Goal: Information Seeking & Learning: Learn about a topic

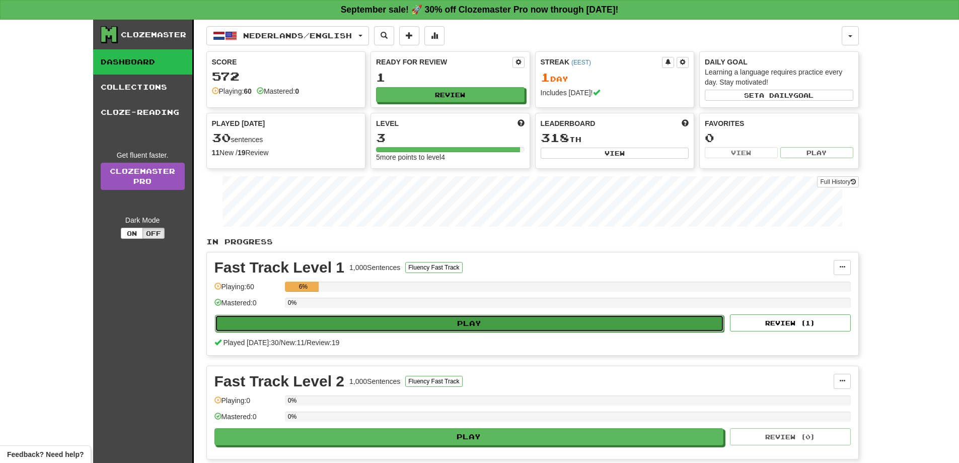
click at [397, 318] on button "Play" at bounding box center [469, 323] width 509 height 17
select select "**"
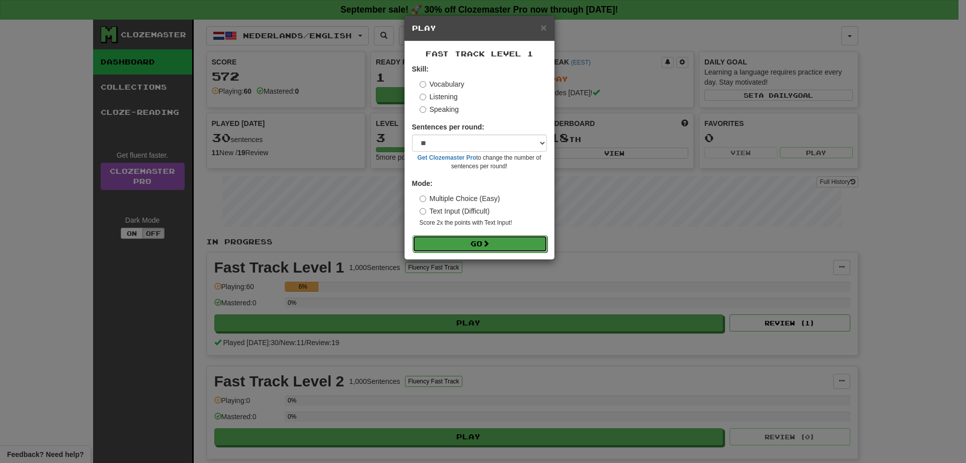
click at [501, 238] on button "Go" at bounding box center [480, 243] width 135 height 17
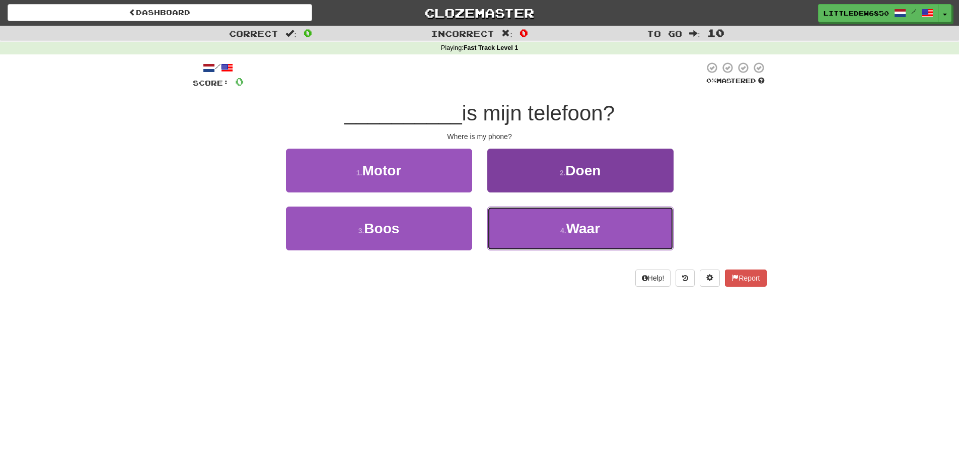
click at [552, 226] on button "4 . Waar" at bounding box center [580, 228] width 186 height 44
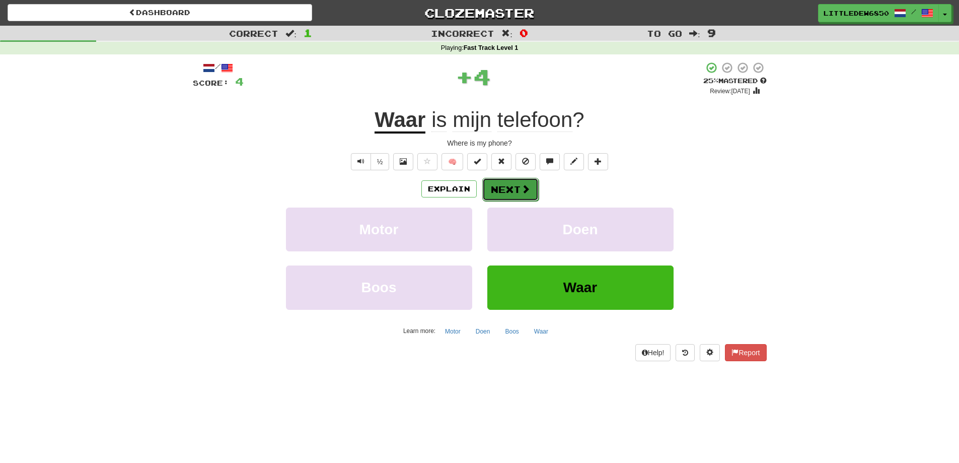
click at [525, 187] on span at bounding box center [525, 188] width 9 height 9
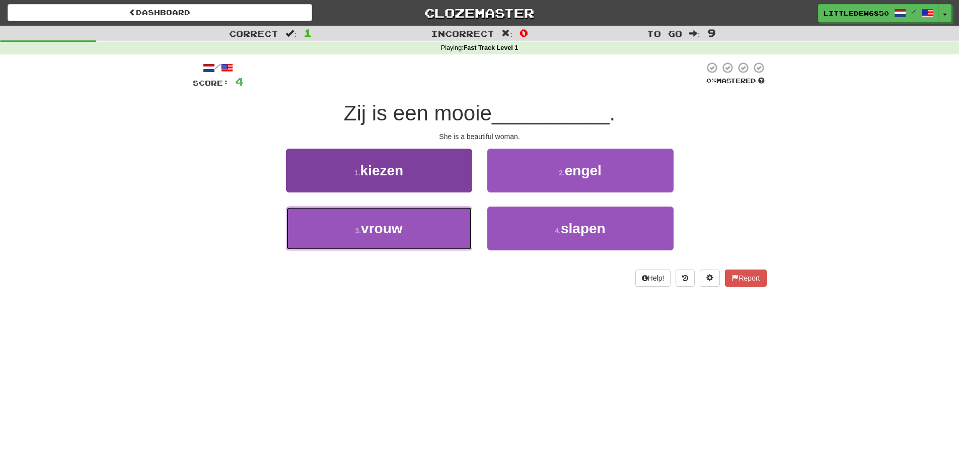
click at [438, 217] on button "3 . vrouw" at bounding box center [379, 228] width 186 height 44
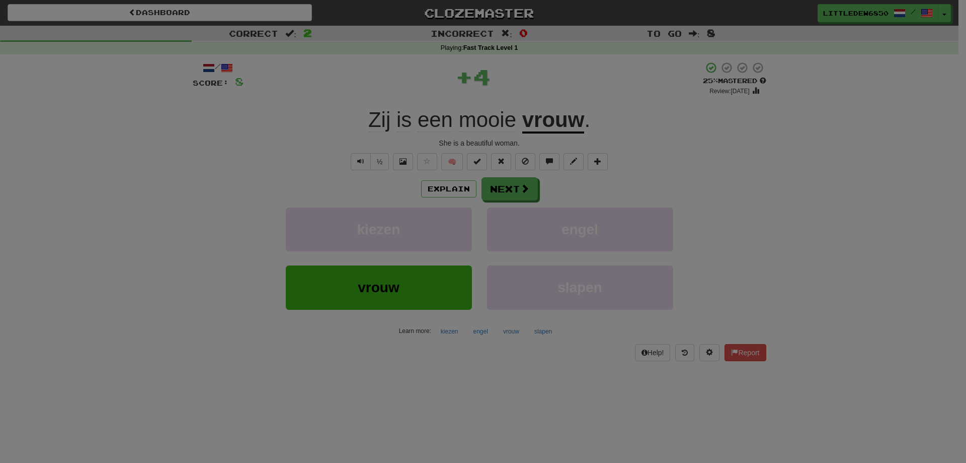
click at [530, 184] on div at bounding box center [483, 231] width 966 height 463
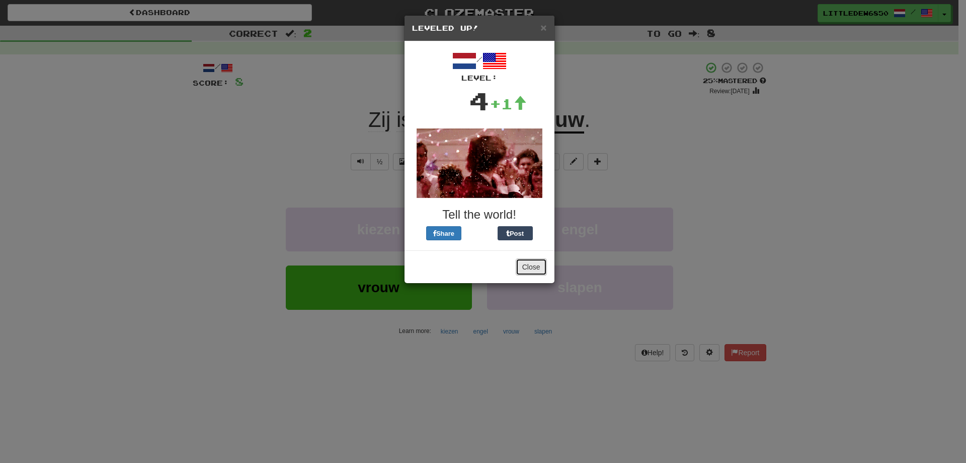
click at [538, 268] on button "Close" at bounding box center [531, 266] width 31 height 17
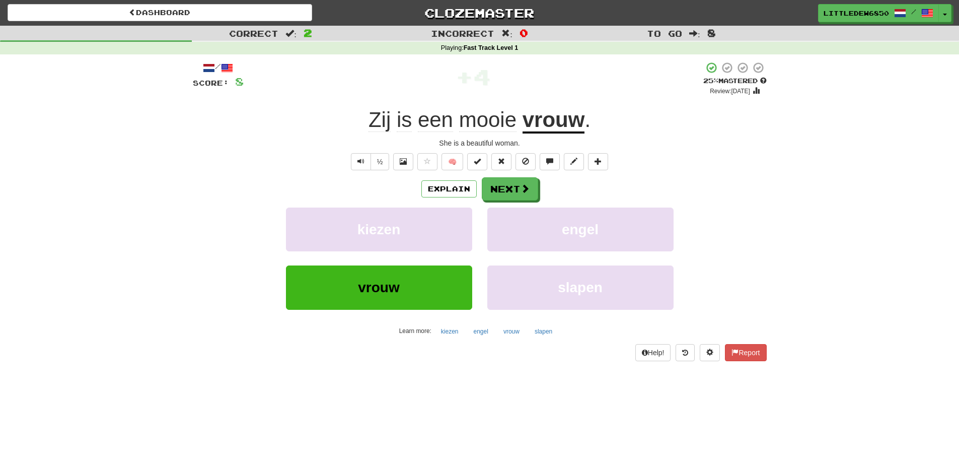
click at [512, 205] on div "Explain Next kiezen engel vrouw slapen Learn more: kiezen engel vrouw slapen" at bounding box center [480, 258] width 574 height 162
click at [512, 192] on button "Next" at bounding box center [510, 189] width 56 height 23
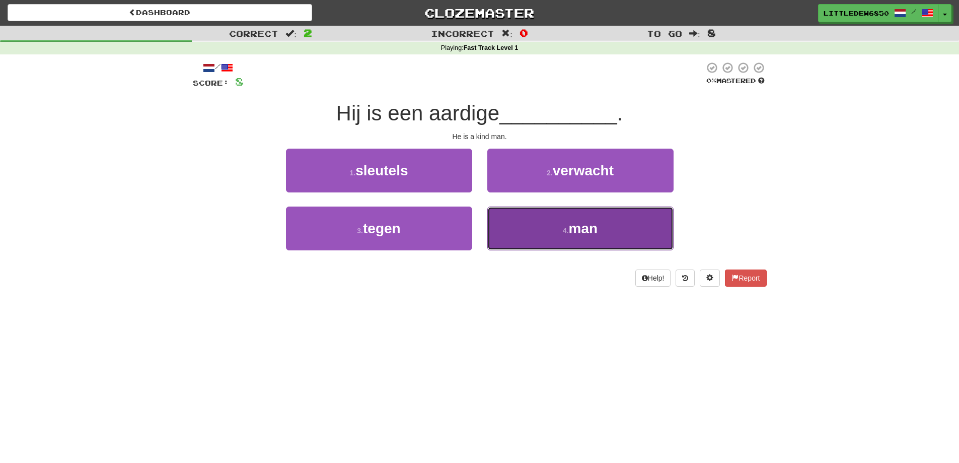
click at [564, 229] on small "4 ." at bounding box center [566, 230] width 6 height 8
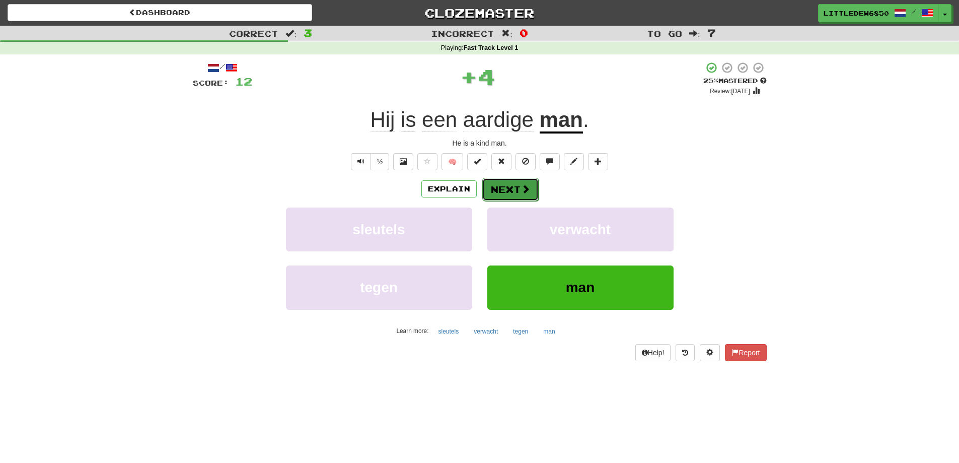
click at [491, 194] on button "Next" at bounding box center [510, 189] width 56 height 23
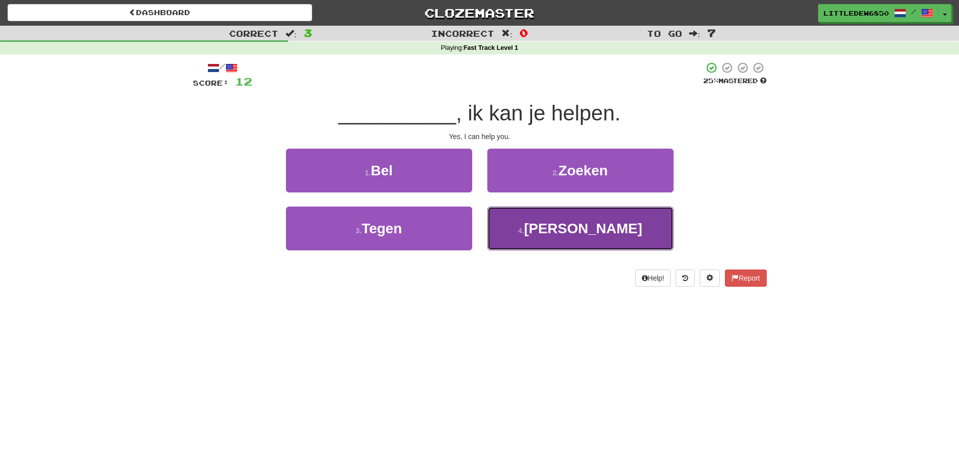
click at [547, 244] on button "4 . Ja" at bounding box center [580, 228] width 186 height 44
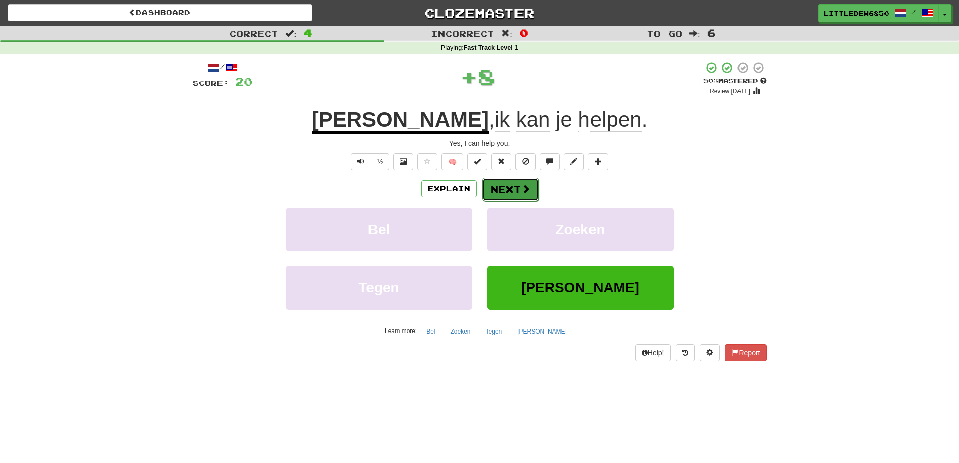
click at [499, 198] on button "Next" at bounding box center [510, 189] width 56 height 23
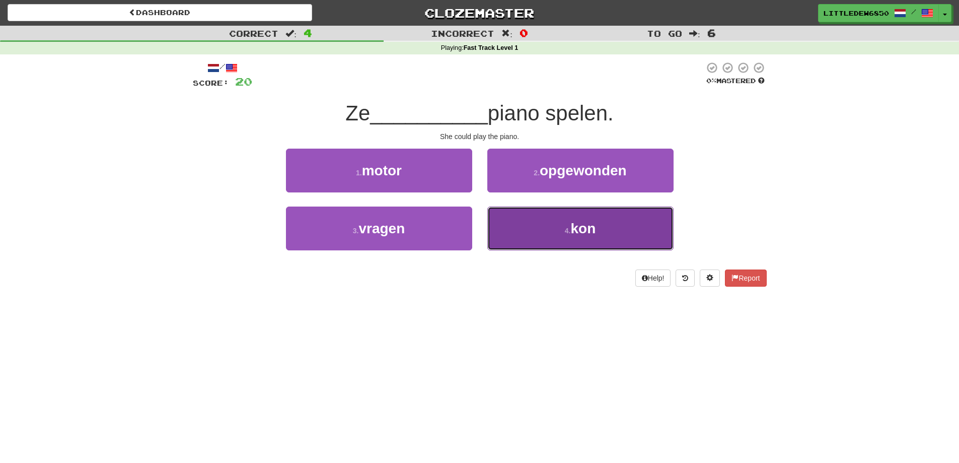
click at [548, 234] on button "4 . kon" at bounding box center [580, 228] width 186 height 44
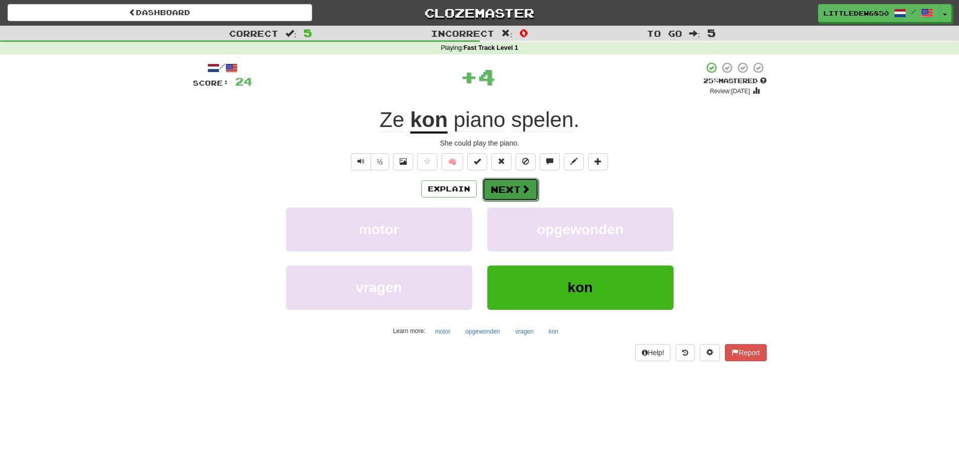
click at [516, 193] on button "Next" at bounding box center [510, 189] width 56 height 23
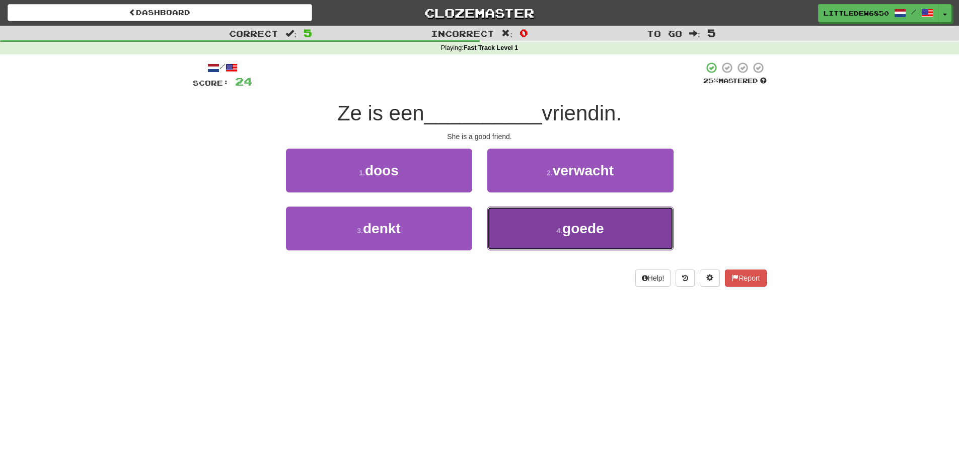
click at [538, 234] on button "4 . goede" at bounding box center [580, 228] width 186 height 44
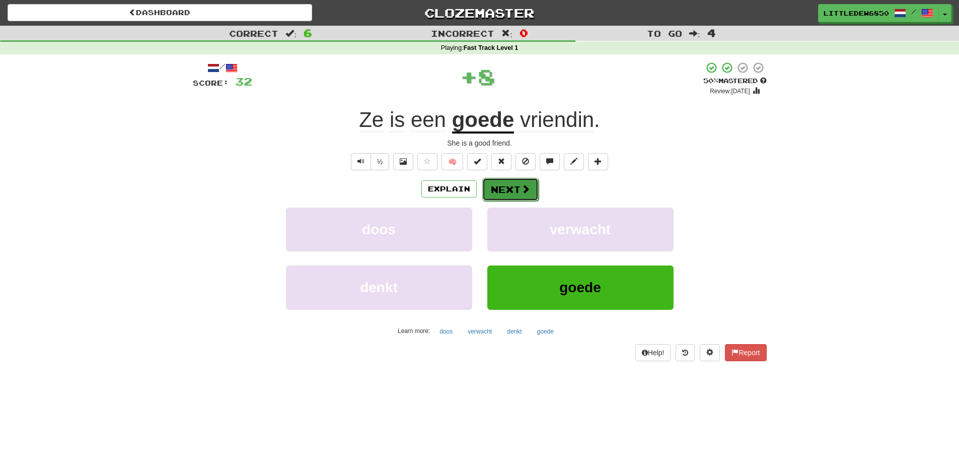
click at [492, 181] on button "Next" at bounding box center [510, 189] width 56 height 23
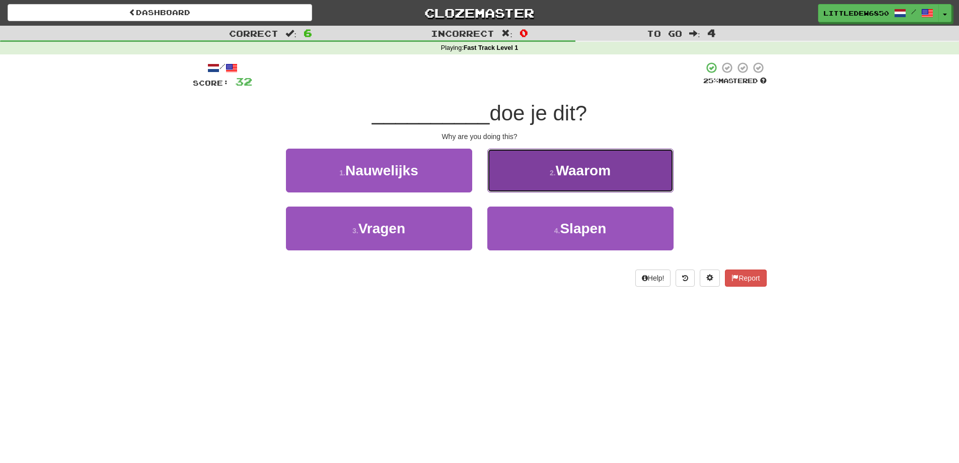
click at [555, 179] on button "2 . Waarom" at bounding box center [580, 170] width 186 height 44
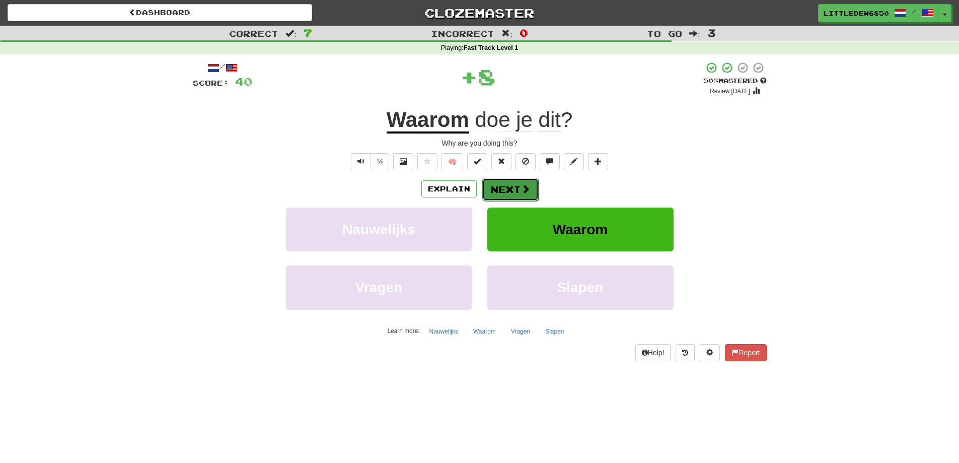
click at [486, 185] on button "Next" at bounding box center [510, 189] width 56 height 23
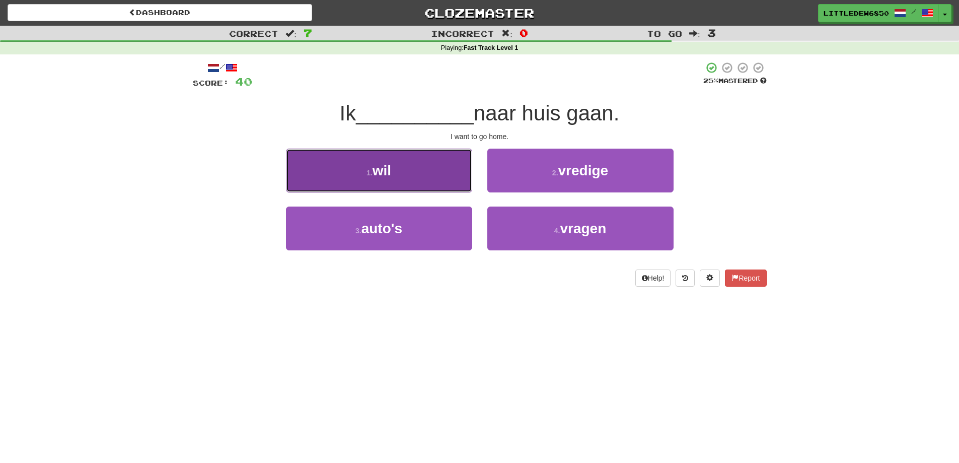
click at [422, 185] on button "1 . wil" at bounding box center [379, 170] width 186 height 44
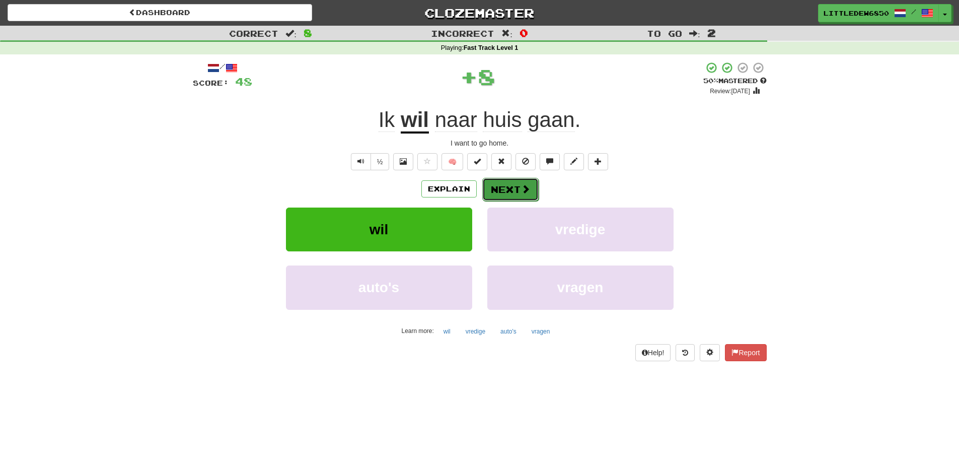
click at [501, 193] on button "Next" at bounding box center [510, 189] width 56 height 23
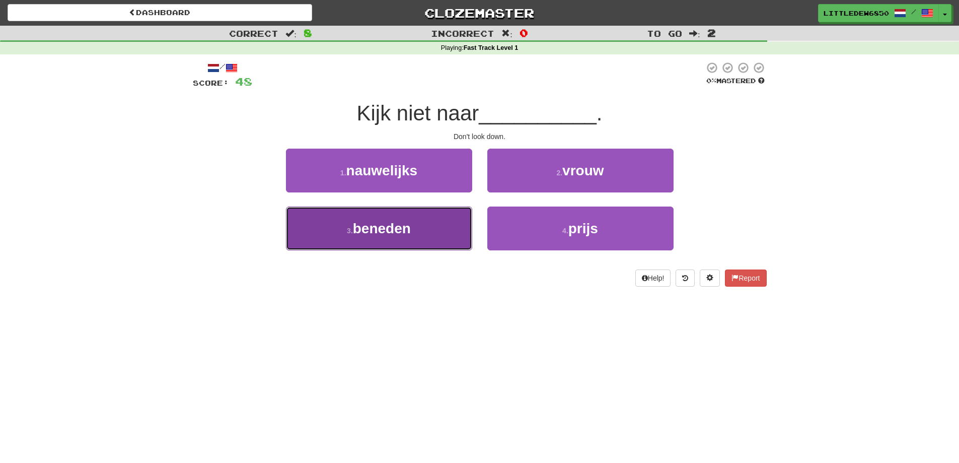
click at [422, 236] on button "3 . beneden" at bounding box center [379, 228] width 186 height 44
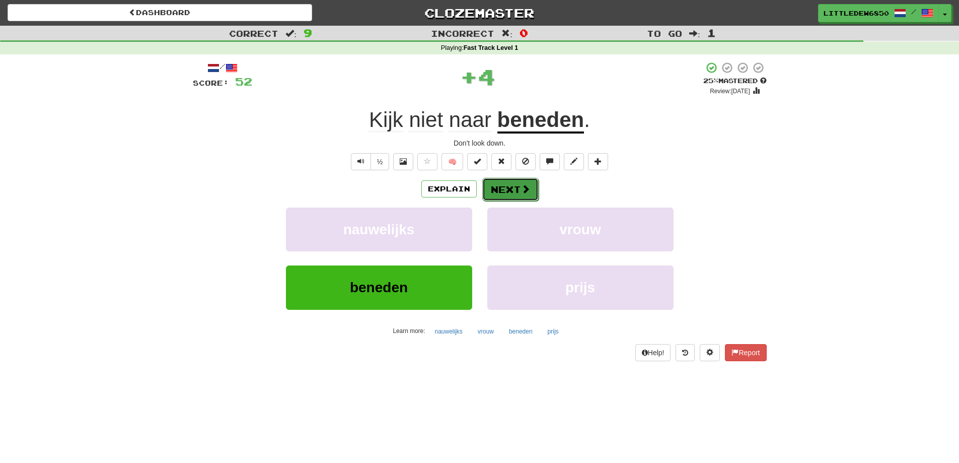
click at [497, 191] on button "Next" at bounding box center [510, 189] width 56 height 23
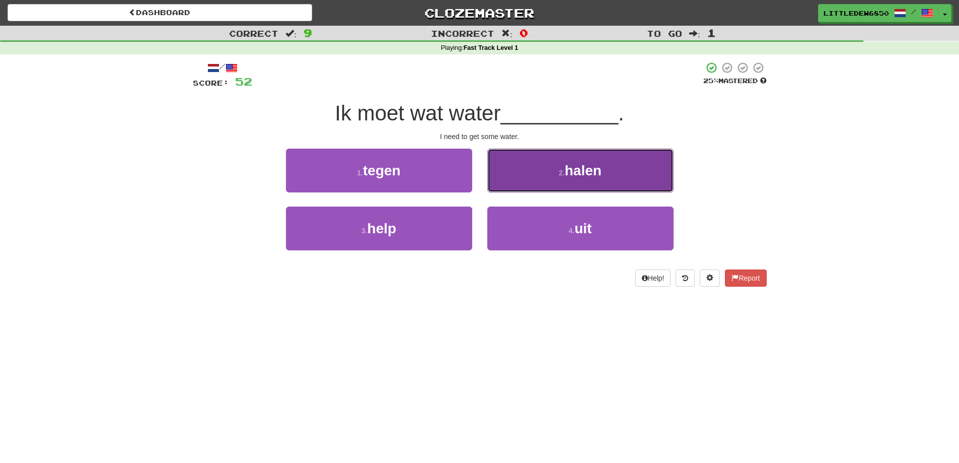
click at [516, 185] on button "2 . halen" at bounding box center [580, 170] width 186 height 44
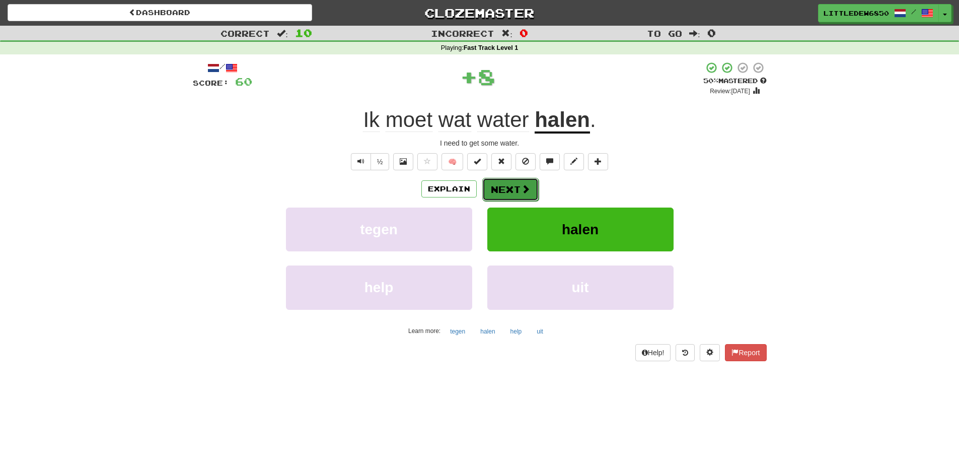
click at [504, 181] on button "Next" at bounding box center [510, 189] width 56 height 23
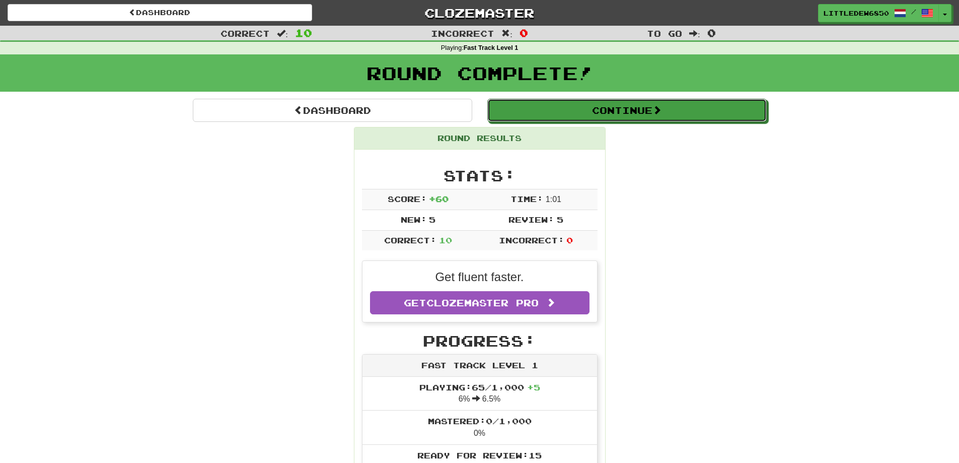
click at [647, 111] on button "Continue" at bounding box center [626, 110] width 279 height 23
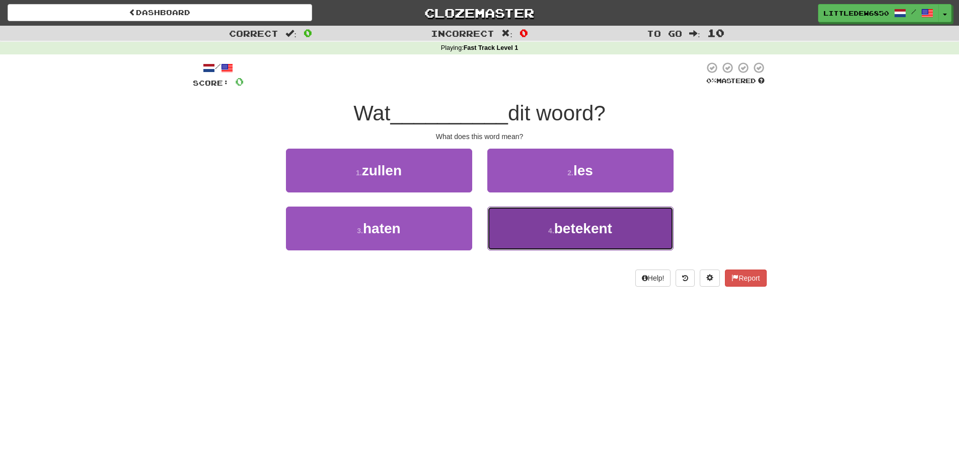
click at [537, 234] on button "4 . betekent" at bounding box center [580, 228] width 186 height 44
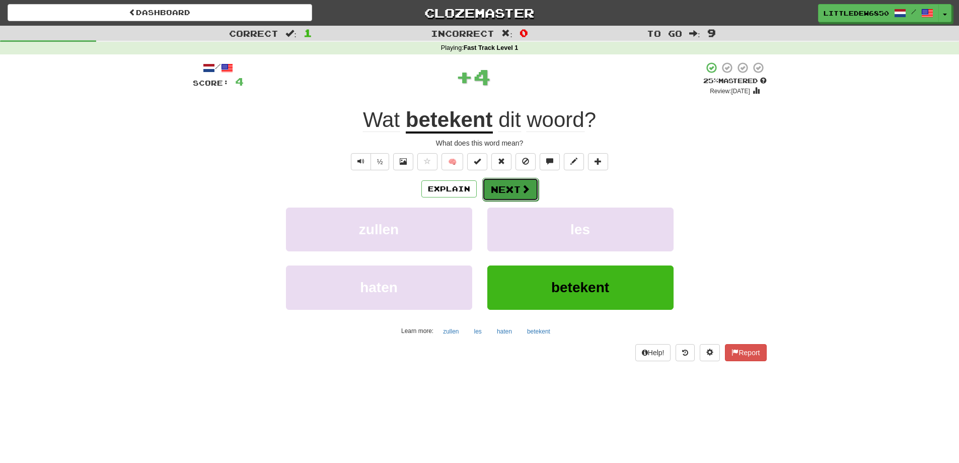
click at [497, 196] on button "Next" at bounding box center [510, 189] width 56 height 23
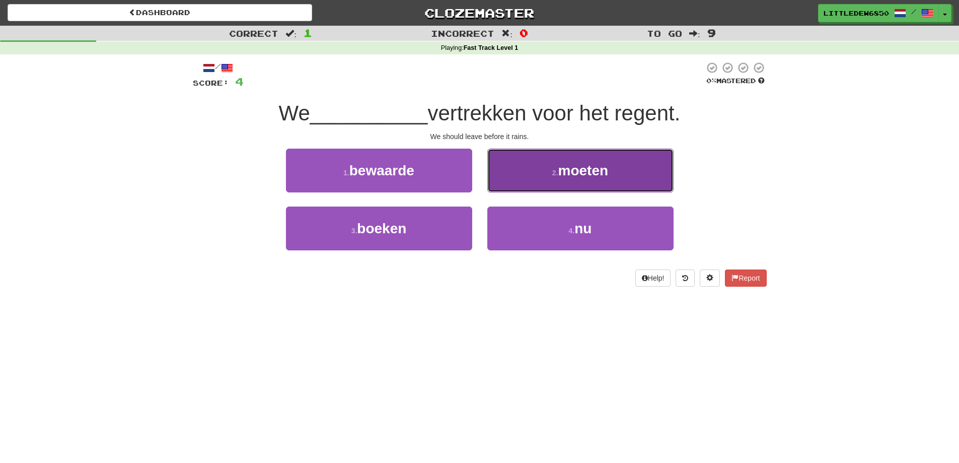
click at [554, 173] on small "2 ." at bounding box center [555, 173] width 6 height 8
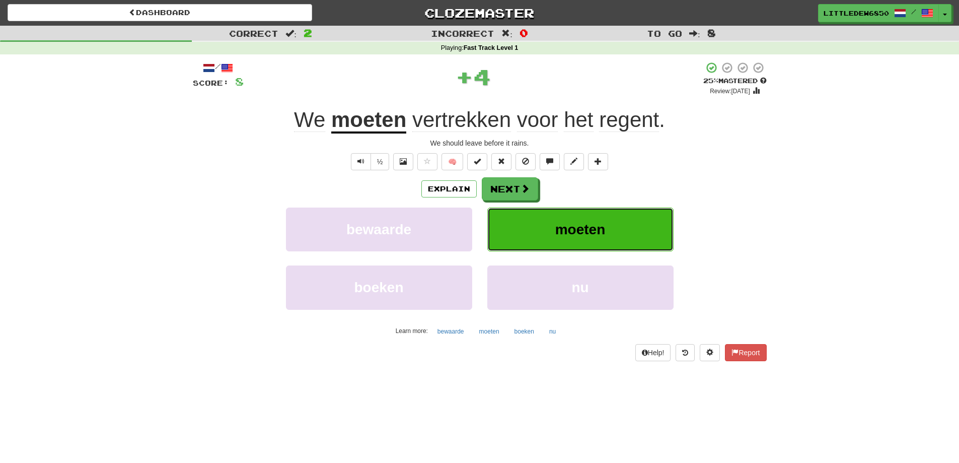
click at [561, 226] on span "moeten" at bounding box center [580, 229] width 50 height 16
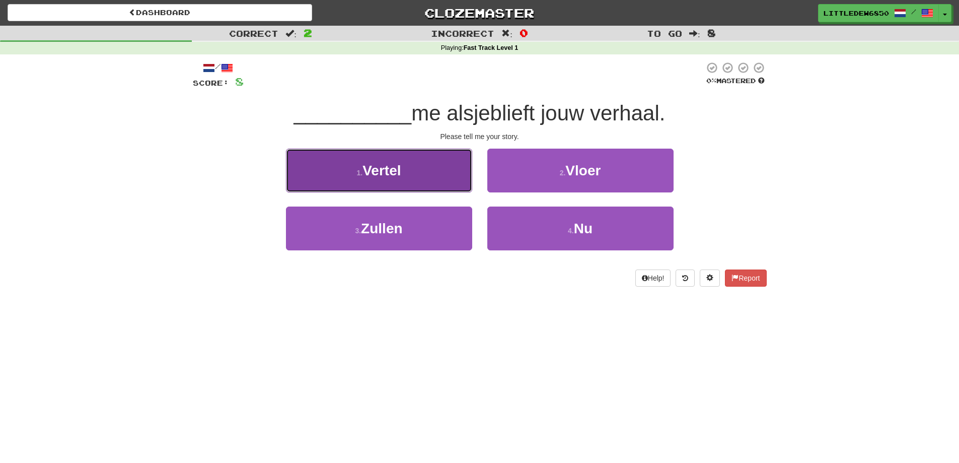
click at [448, 172] on button "1 . Vertel" at bounding box center [379, 170] width 186 height 44
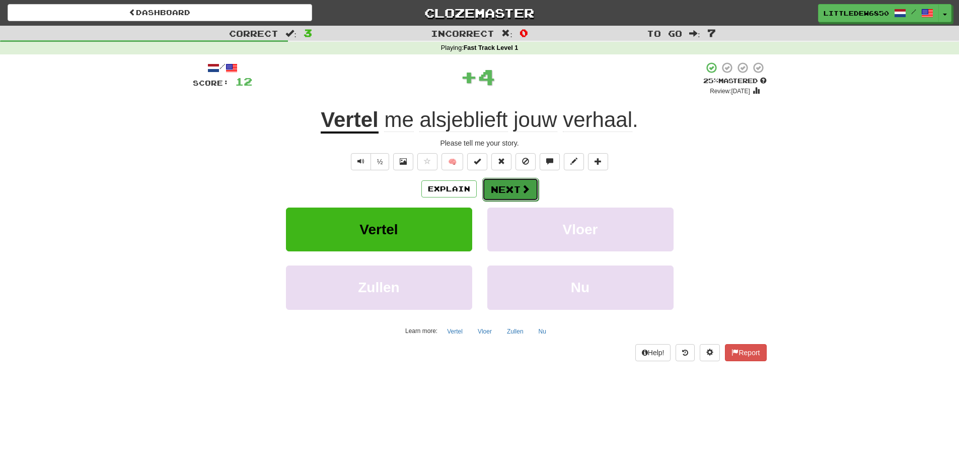
click at [527, 191] on span at bounding box center [525, 188] width 9 height 9
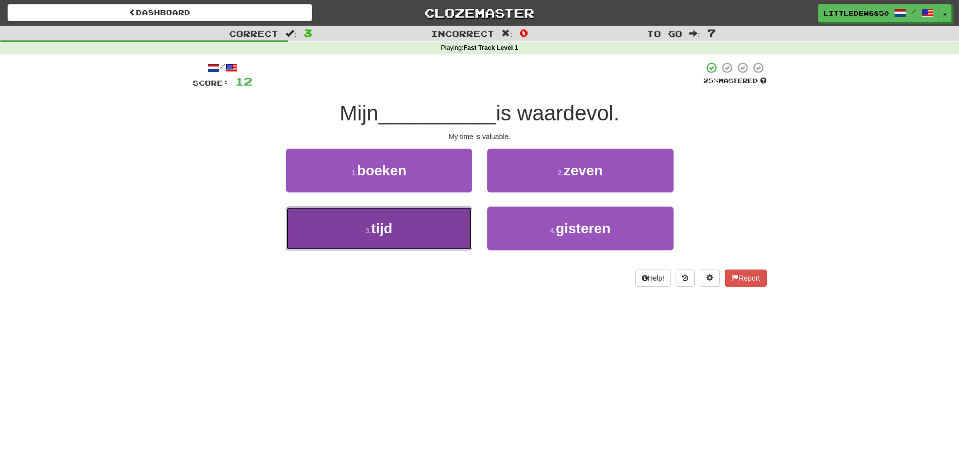
click at [427, 227] on button "3 . tijd" at bounding box center [379, 228] width 186 height 44
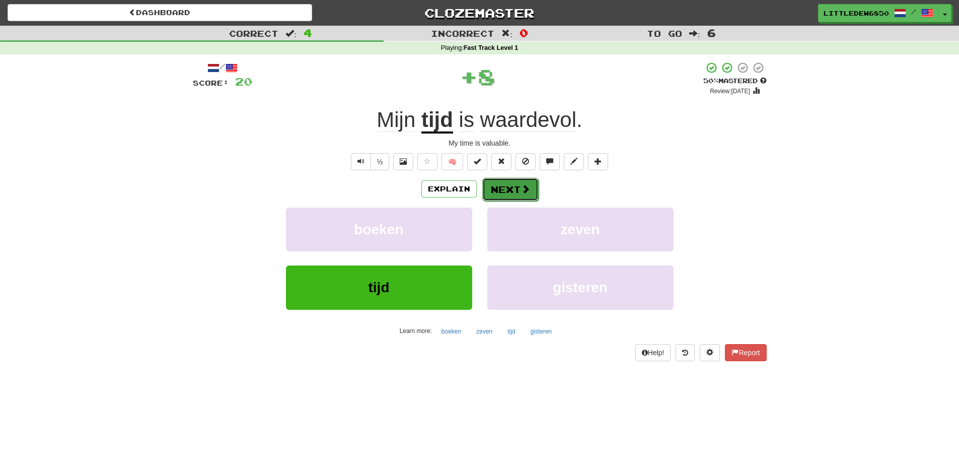
click at [535, 199] on button "Next" at bounding box center [510, 189] width 56 height 23
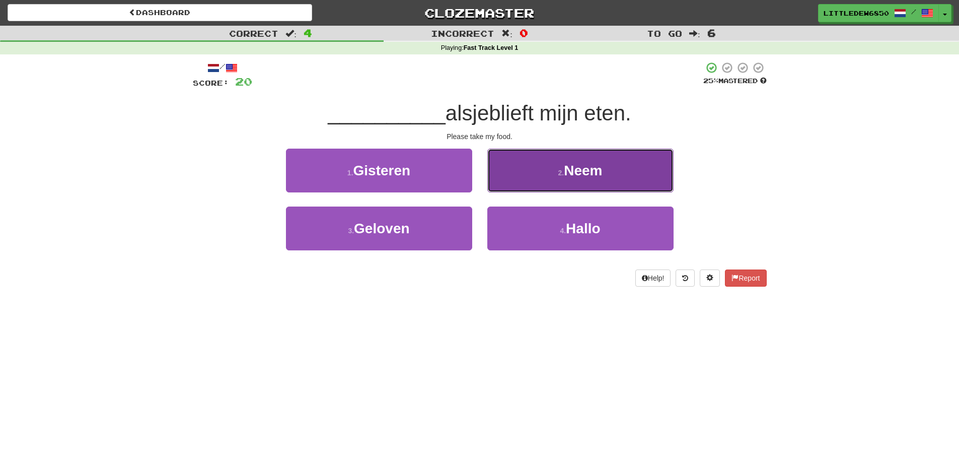
click at [544, 168] on button "2 . Neem" at bounding box center [580, 170] width 186 height 44
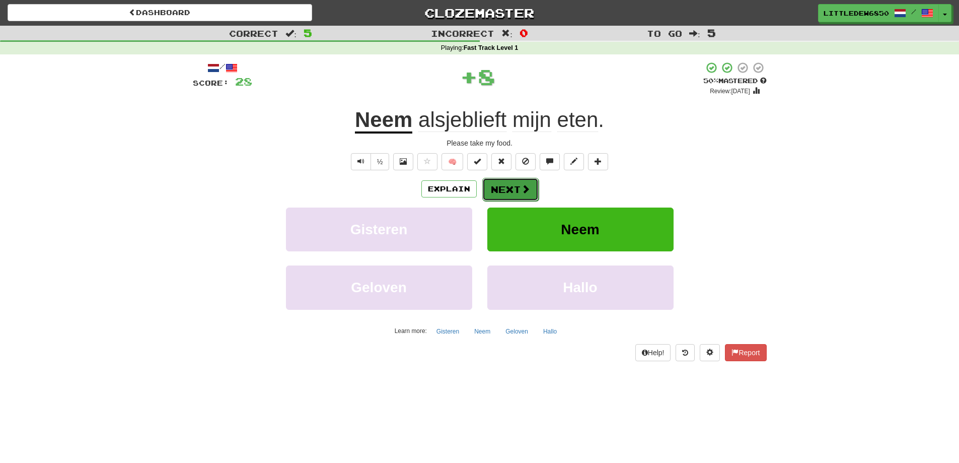
click at [507, 193] on button "Next" at bounding box center [510, 189] width 56 height 23
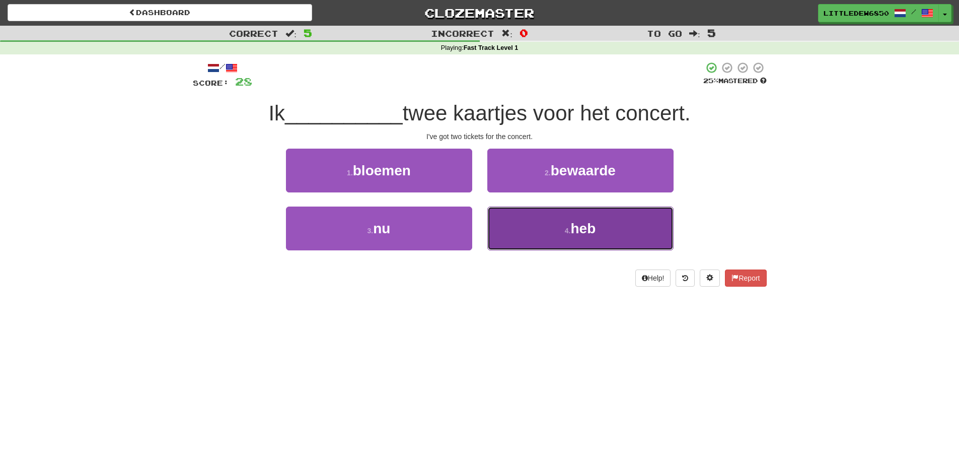
click at [513, 231] on button "4 . heb" at bounding box center [580, 228] width 186 height 44
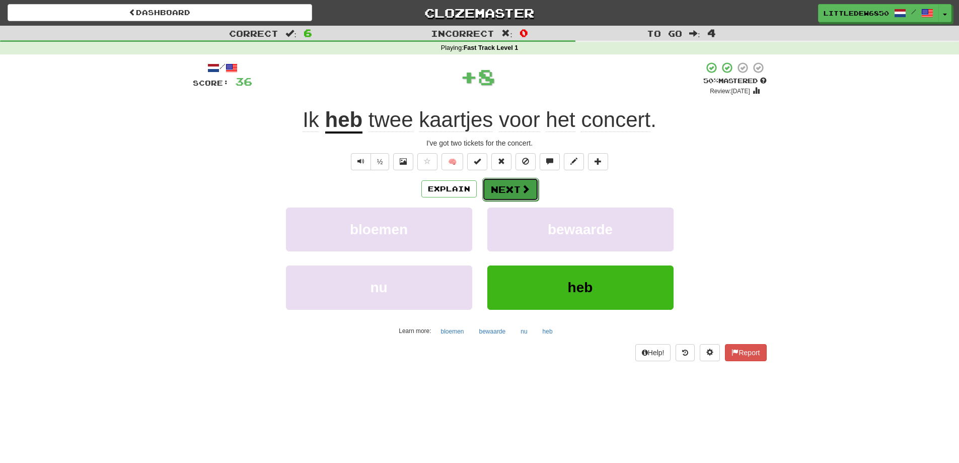
click at [530, 196] on button "Next" at bounding box center [510, 189] width 56 height 23
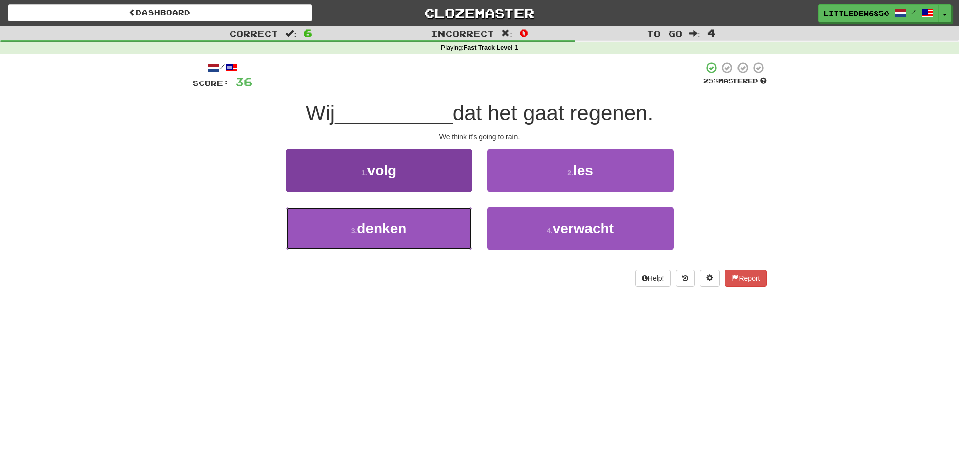
click at [406, 233] on span "denken" at bounding box center [381, 228] width 49 height 16
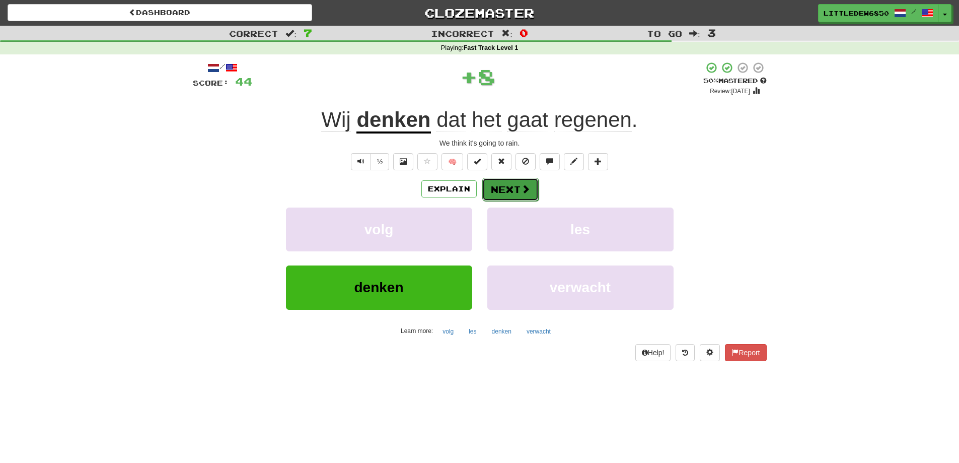
click at [505, 193] on button "Next" at bounding box center [510, 189] width 56 height 23
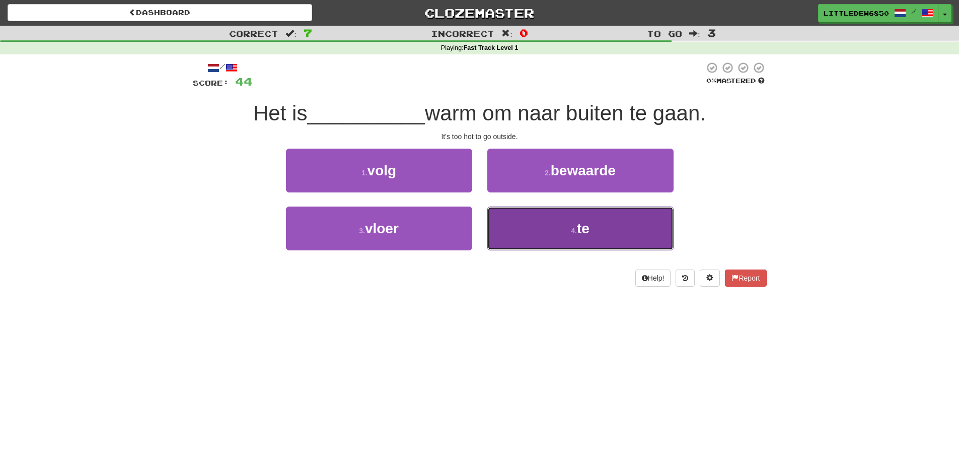
click at [548, 233] on button "4 . te" at bounding box center [580, 228] width 186 height 44
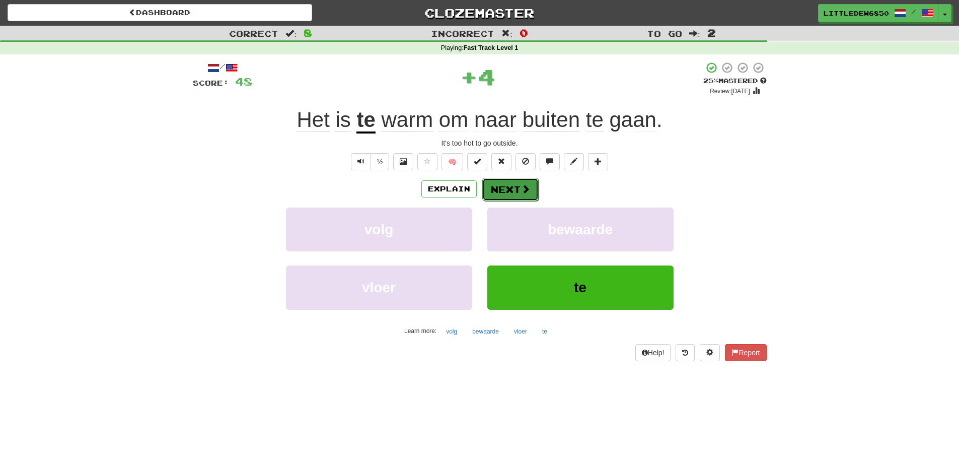
click at [536, 197] on button "Next" at bounding box center [510, 189] width 56 height 23
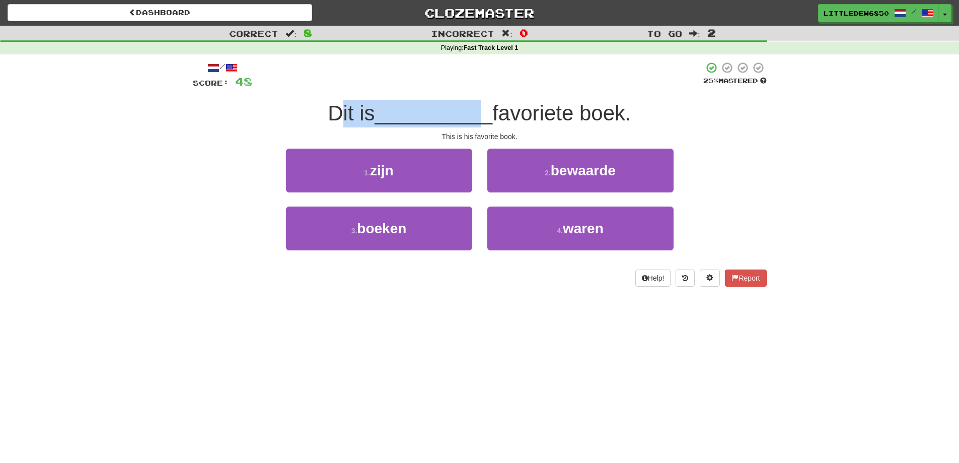
drag, startPoint x: 342, startPoint y: 117, endPoint x: 484, endPoint y: 118, distance: 141.9
click at [484, 118] on div "Dit is __________ favoriete boek." at bounding box center [480, 114] width 574 height 28
click at [507, 128] on div "/ Score: 48 25 % Mastered Dit is __________ favoriete boek. This is his favorit…" at bounding box center [480, 173] width 574 height 225
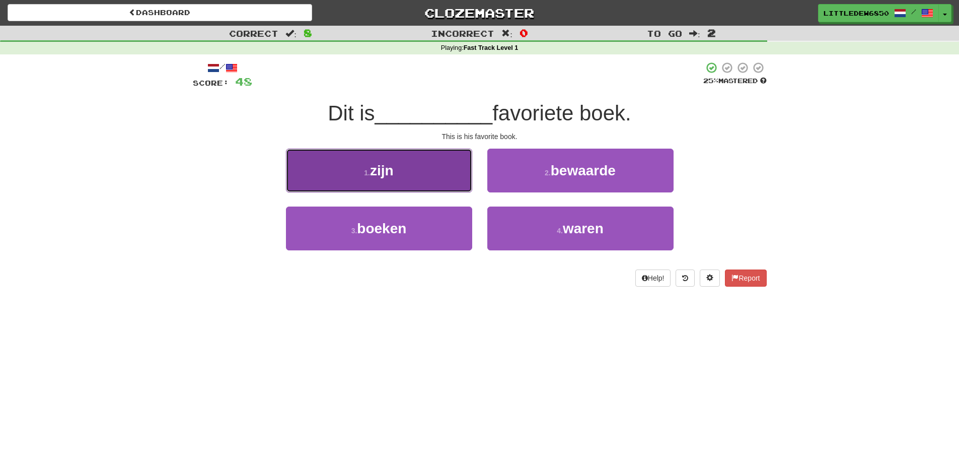
click at [406, 173] on button "1 . zijn" at bounding box center [379, 170] width 186 height 44
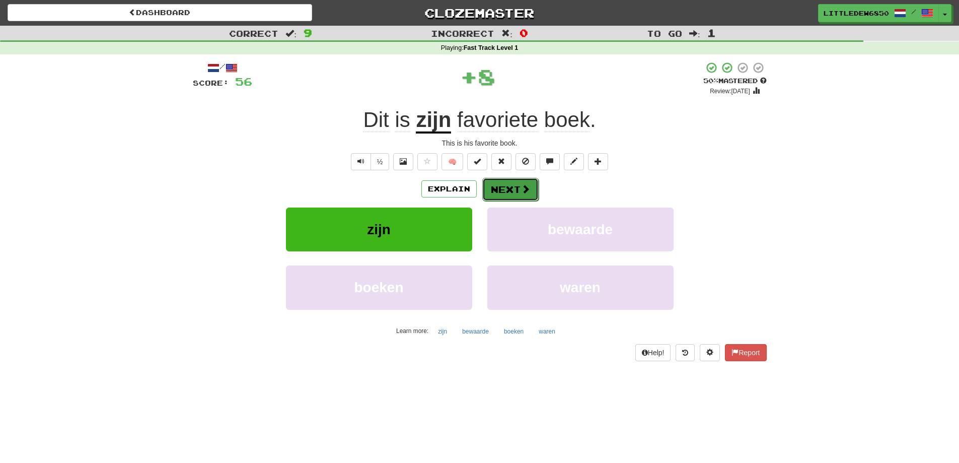
click at [523, 187] on span at bounding box center [525, 188] width 9 height 9
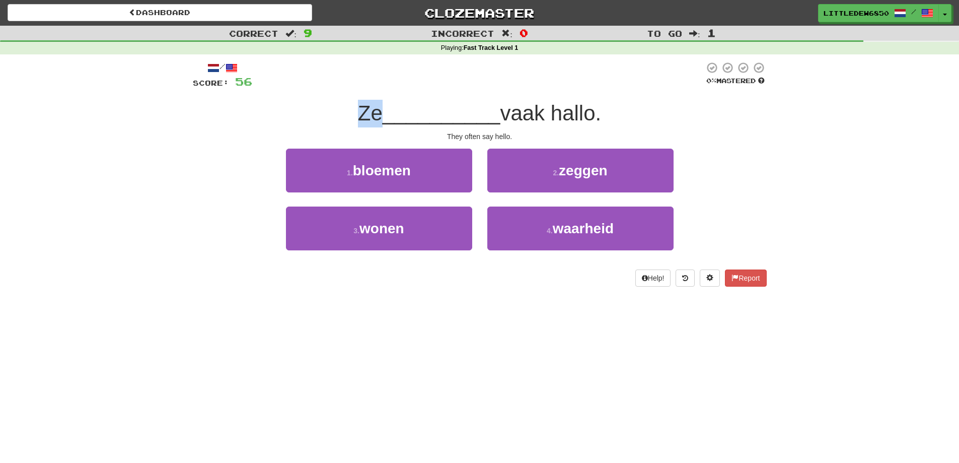
drag, startPoint x: 376, startPoint y: 121, endPoint x: 345, endPoint y: 119, distance: 30.7
click at [345, 119] on div "Ze __________ vaak hallo." at bounding box center [480, 114] width 574 height 28
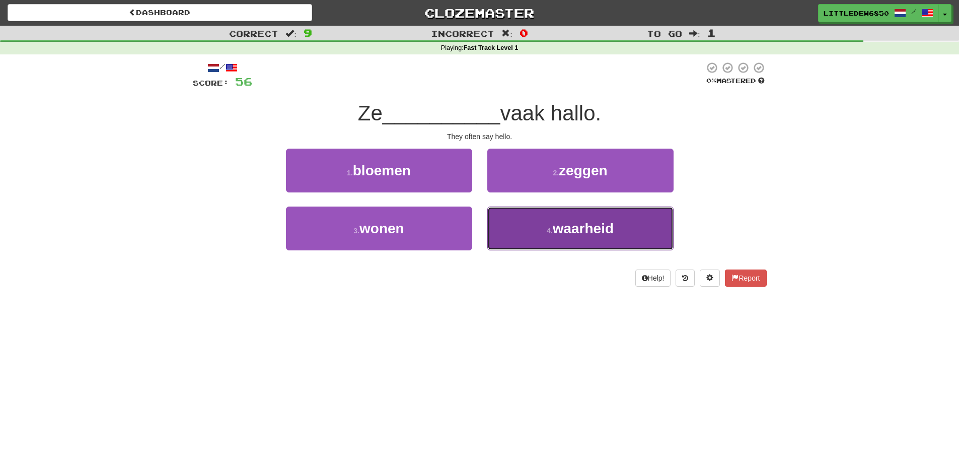
click at [529, 230] on button "4 . waarheid" at bounding box center [580, 228] width 186 height 44
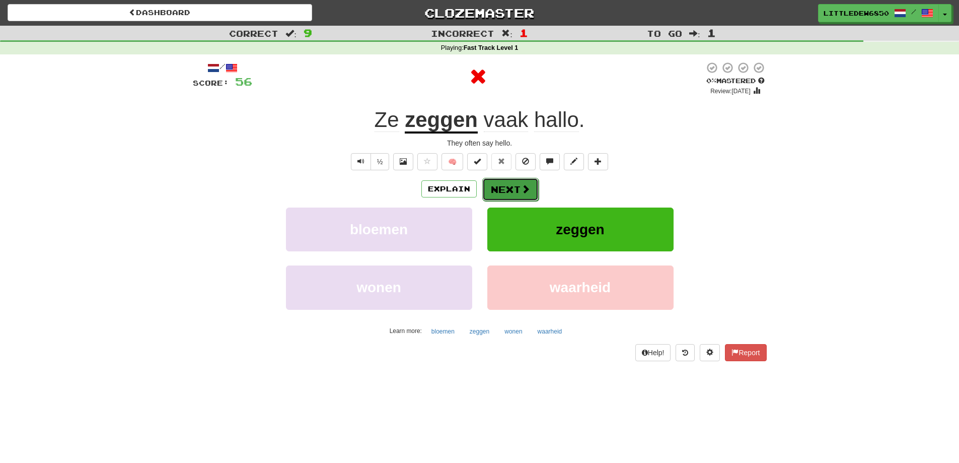
click at [519, 178] on button "Next" at bounding box center [510, 189] width 56 height 23
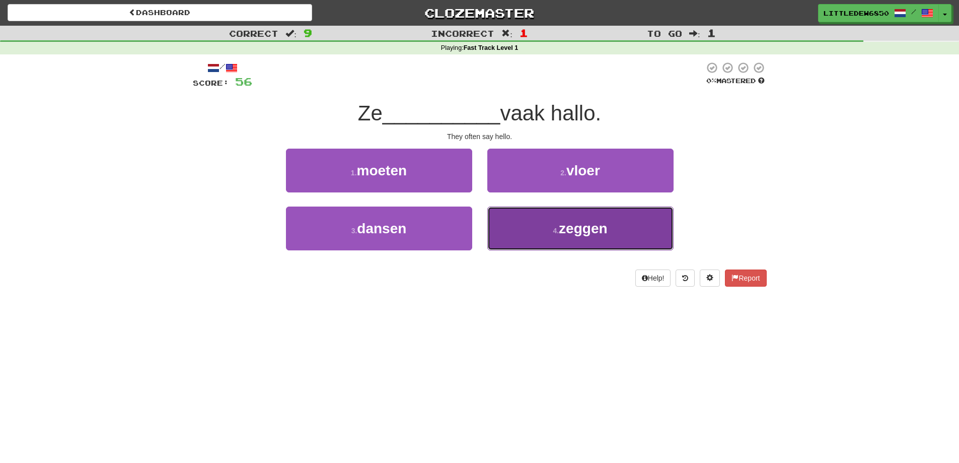
click at [551, 223] on button "4 . zeggen" at bounding box center [580, 228] width 186 height 44
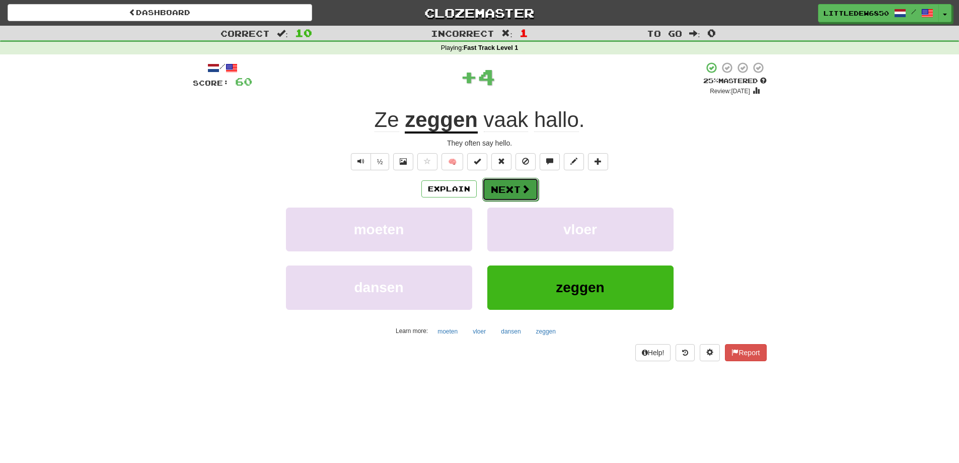
click at [525, 192] on span at bounding box center [525, 188] width 9 height 9
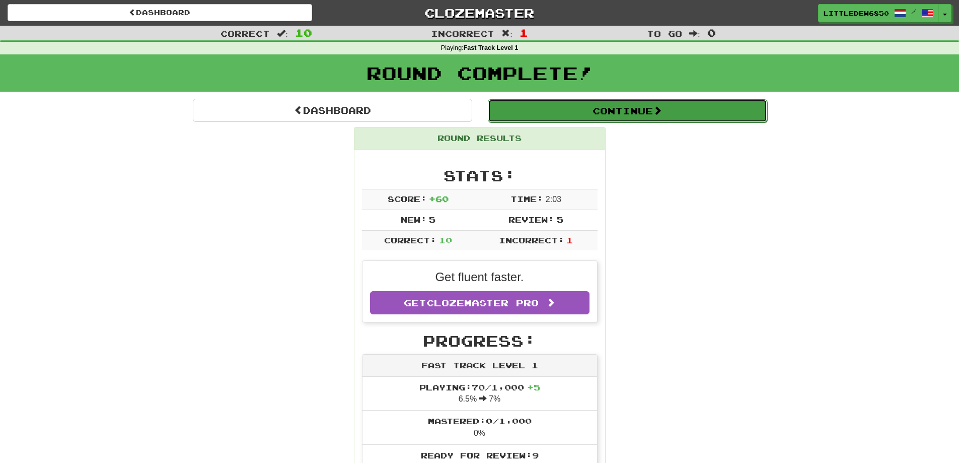
click at [606, 100] on button "Continue" at bounding box center [627, 110] width 279 height 23
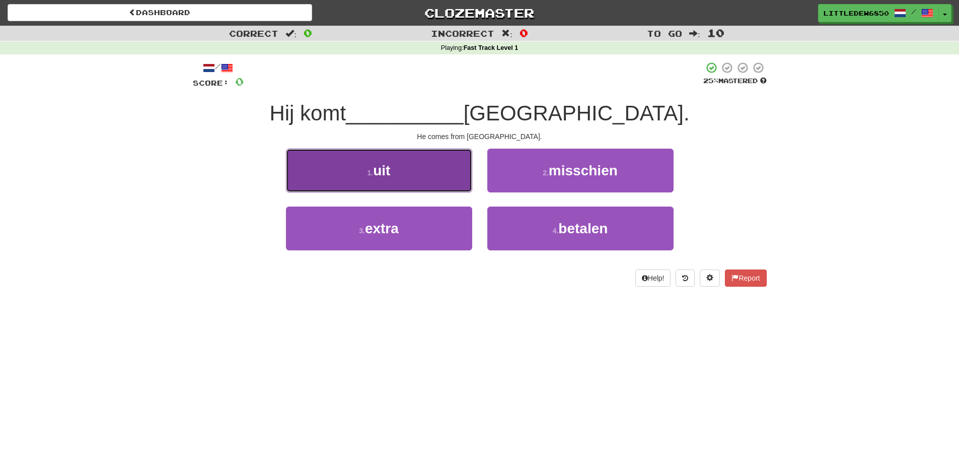
click at [440, 184] on button "1 . uit" at bounding box center [379, 170] width 186 height 44
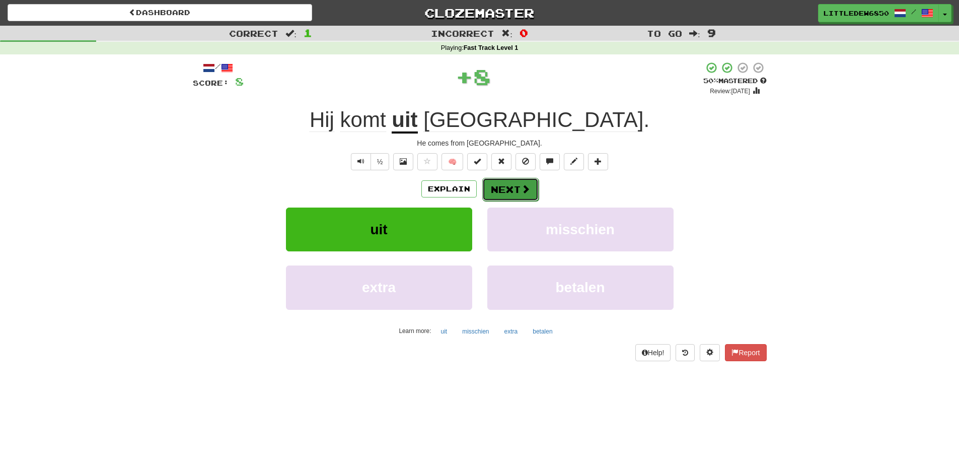
click at [510, 197] on button "Next" at bounding box center [510, 189] width 56 height 23
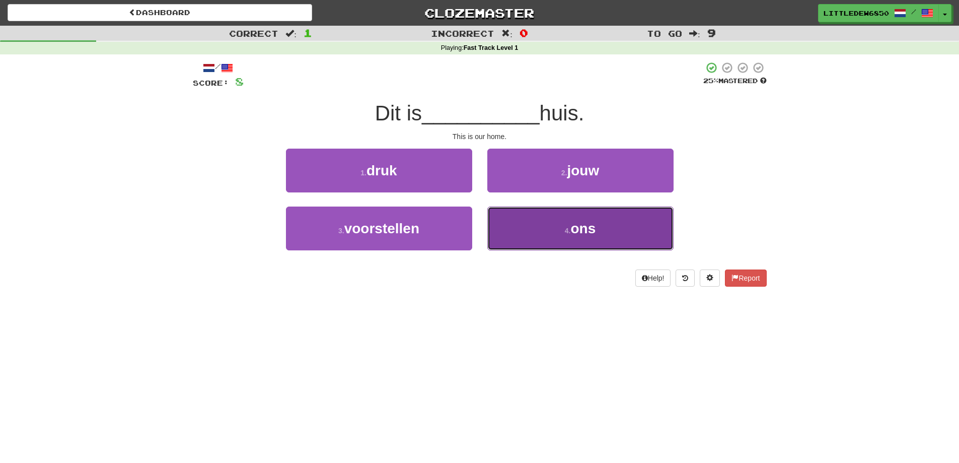
click at [565, 220] on button "4 . ons" at bounding box center [580, 228] width 186 height 44
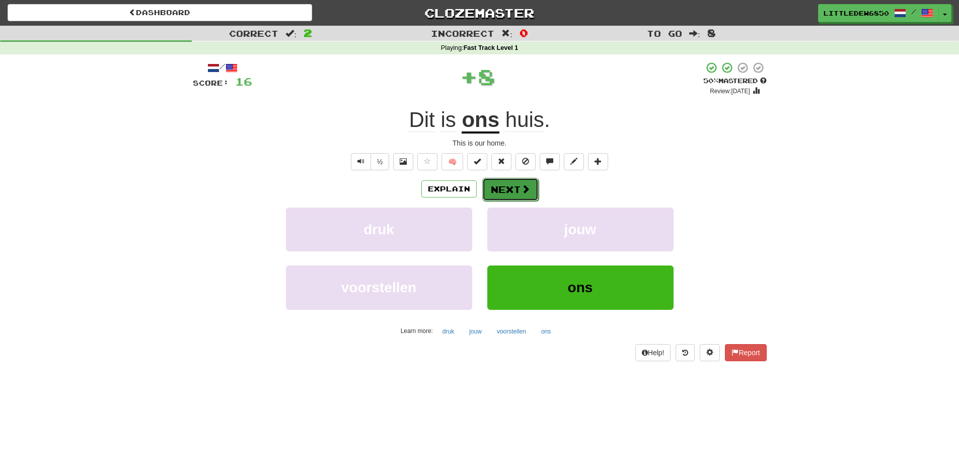
click at [498, 180] on button "Next" at bounding box center [510, 189] width 56 height 23
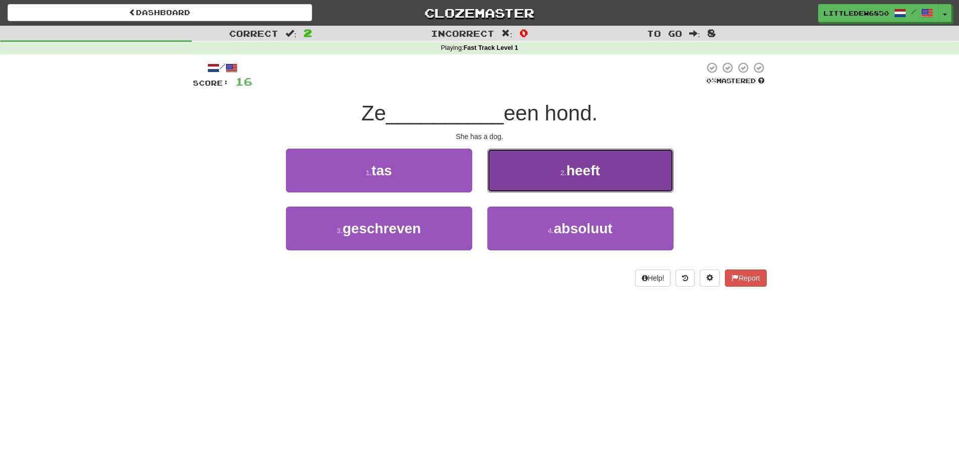
click at [538, 183] on button "2 . heeft" at bounding box center [580, 170] width 186 height 44
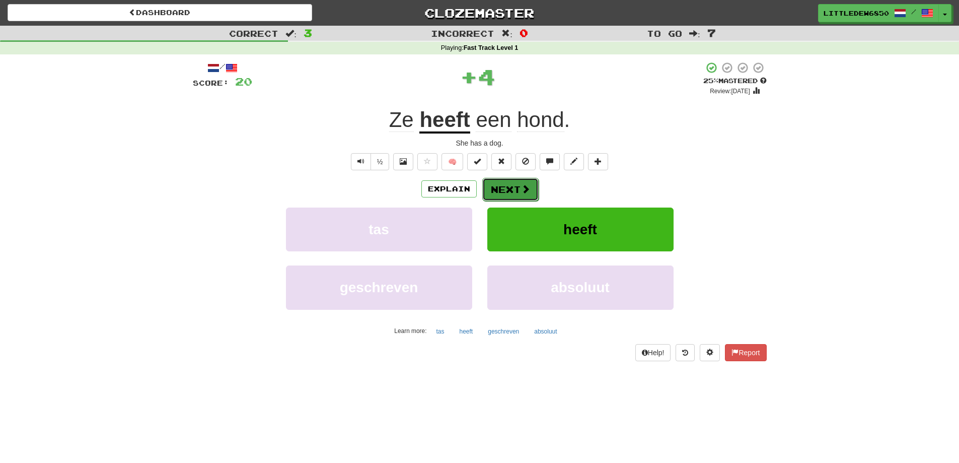
click at [505, 195] on button "Next" at bounding box center [510, 189] width 56 height 23
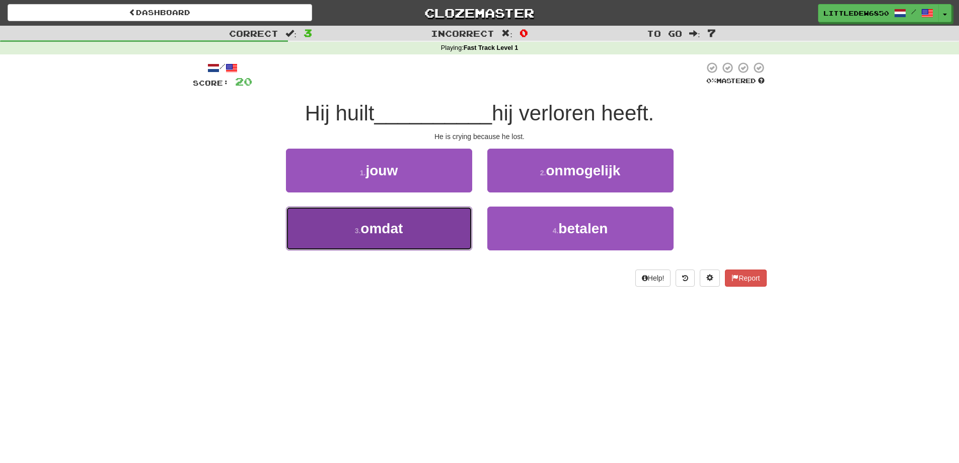
click at [417, 226] on button "3 . omdat" at bounding box center [379, 228] width 186 height 44
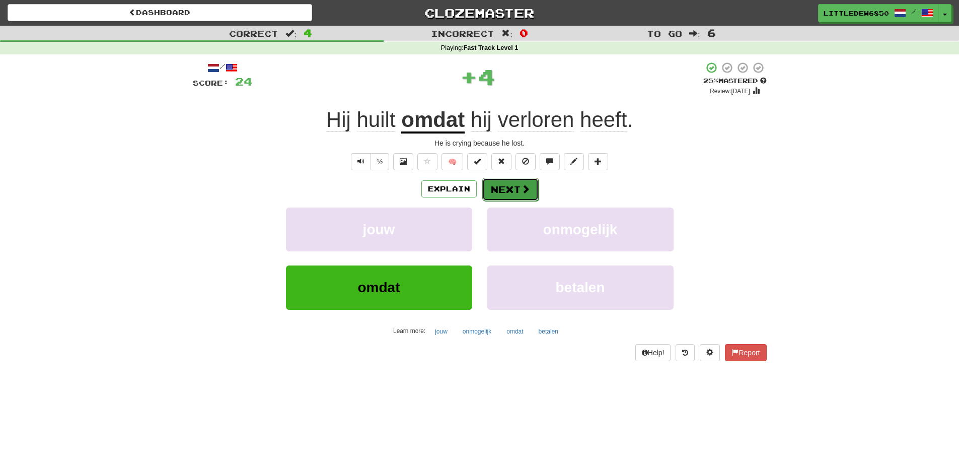
click at [503, 185] on button "Next" at bounding box center [510, 189] width 56 height 23
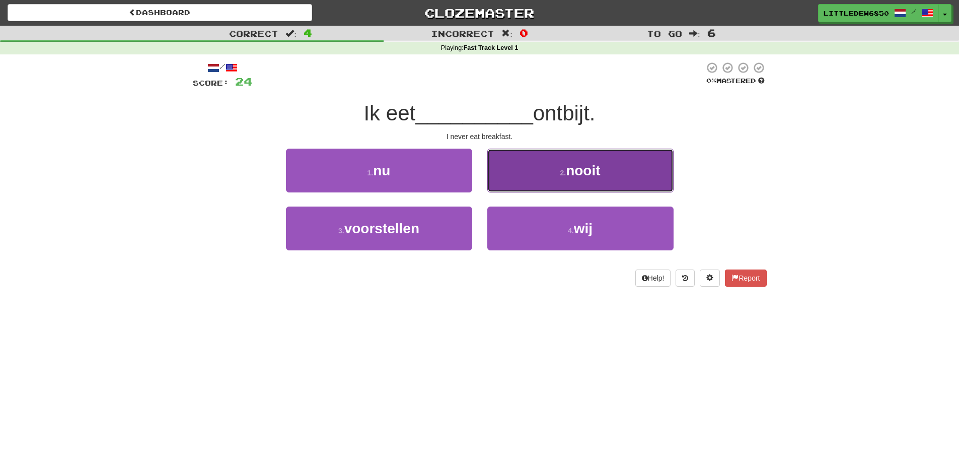
click at [526, 170] on button "2 . nooit" at bounding box center [580, 170] width 186 height 44
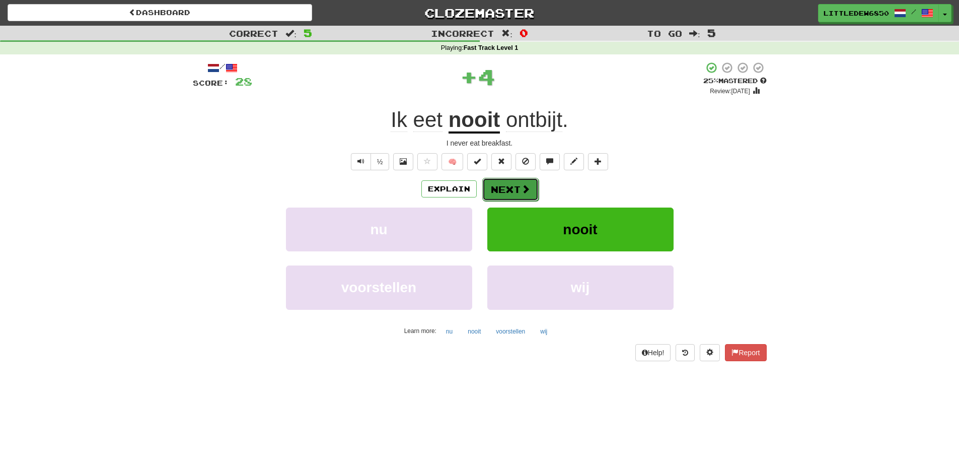
click at [521, 191] on span at bounding box center [525, 188] width 9 height 9
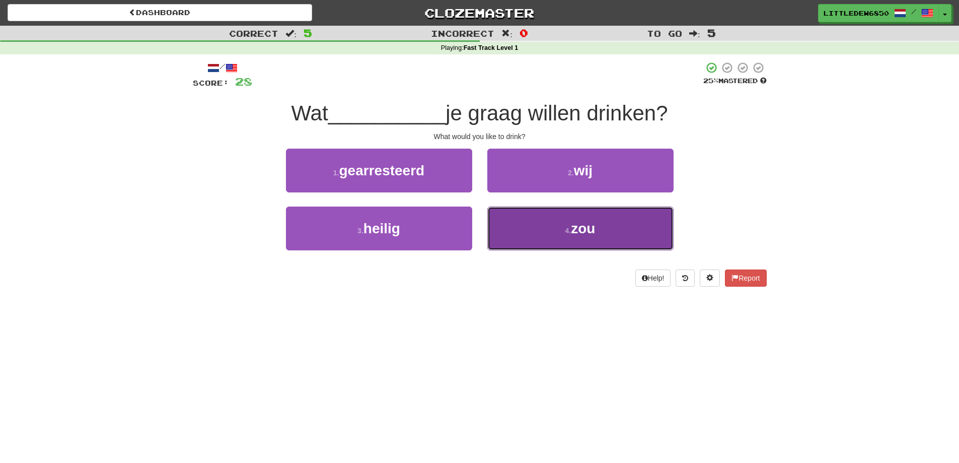
click at [556, 240] on button "4 . zou" at bounding box center [580, 228] width 186 height 44
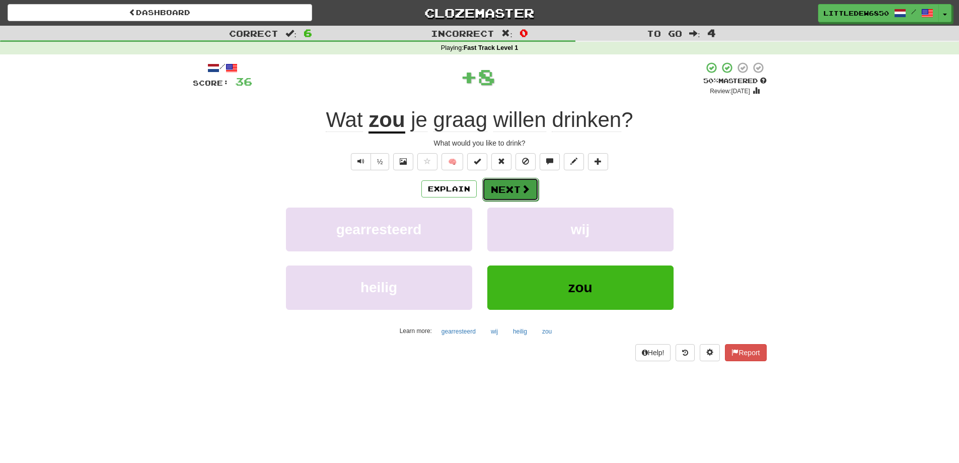
click at [506, 191] on button "Next" at bounding box center [510, 189] width 56 height 23
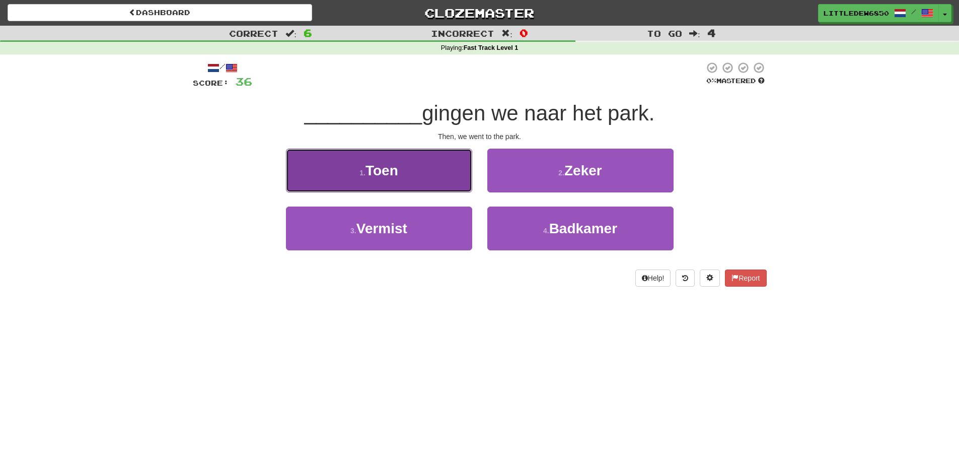
click at [452, 173] on button "1 . Toen" at bounding box center [379, 170] width 186 height 44
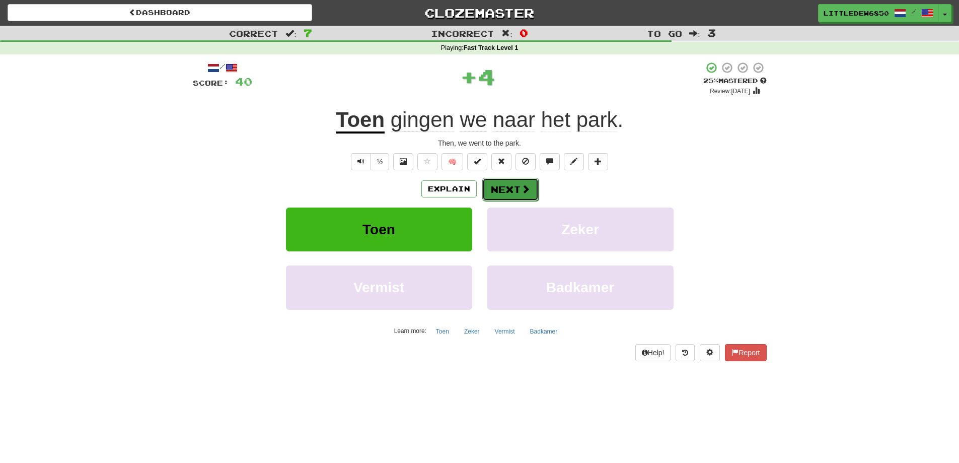
click at [531, 192] on button "Next" at bounding box center [510, 189] width 56 height 23
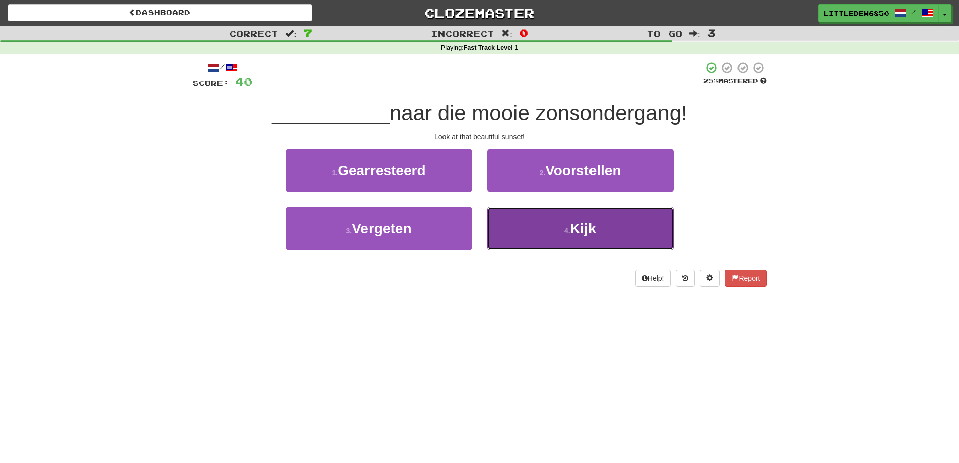
click at [617, 220] on button "4 . [GEOGRAPHIC_DATA]" at bounding box center [580, 228] width 186 height 44
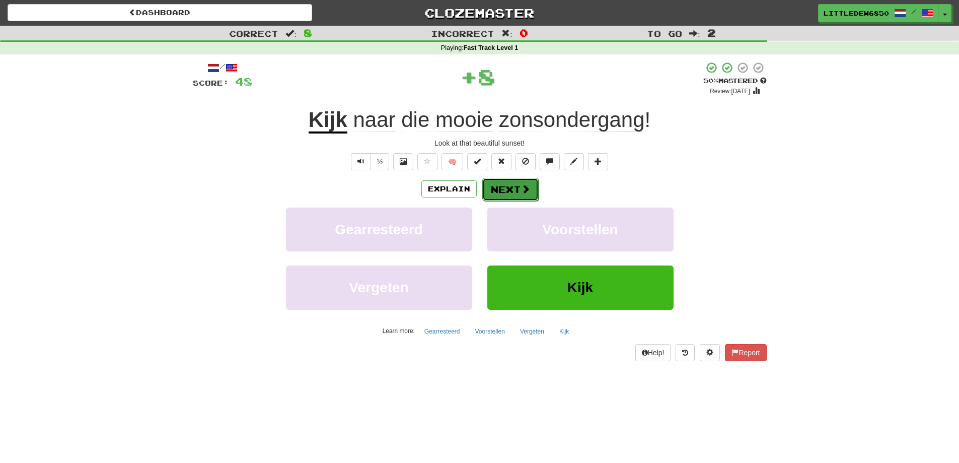
click at [527, 186] on span at bounding box center [525, 188] width 9 height 9
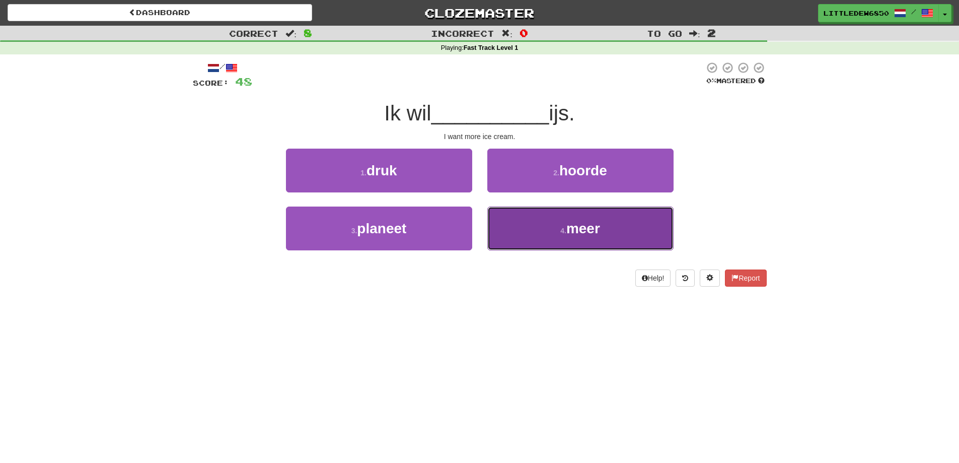
click at [511, 218] on button "4 . meer" at bounding box center [580, 228] width 186 height 44
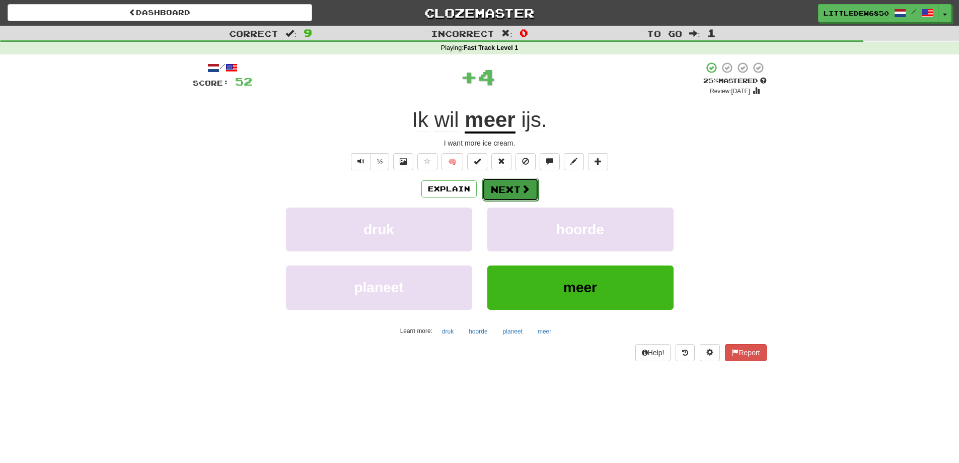
click at [499, 188] on button "Next" at bounding box center [510, 189] width 56 height 23
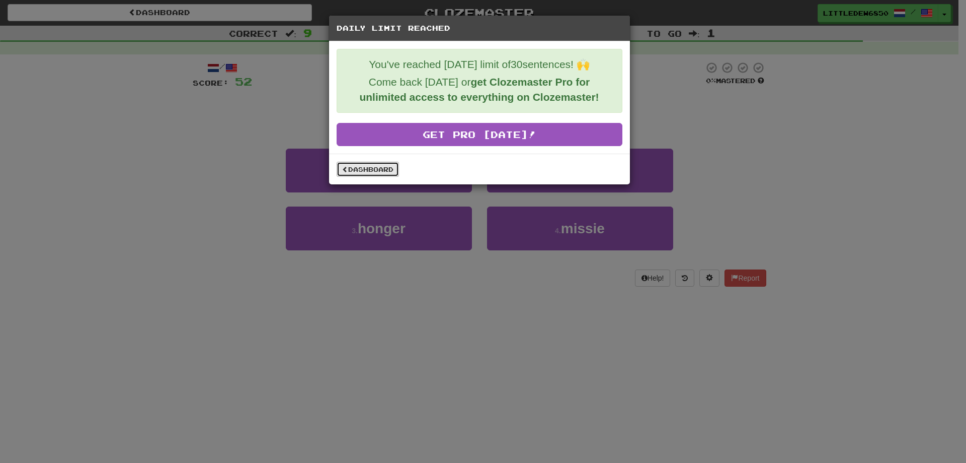
click at [384, 174] on link "Dashboard" at bounding box center [368, 169] width 62 height 15
